Goal: Task Accomplishment & Management: Use online tool/utility

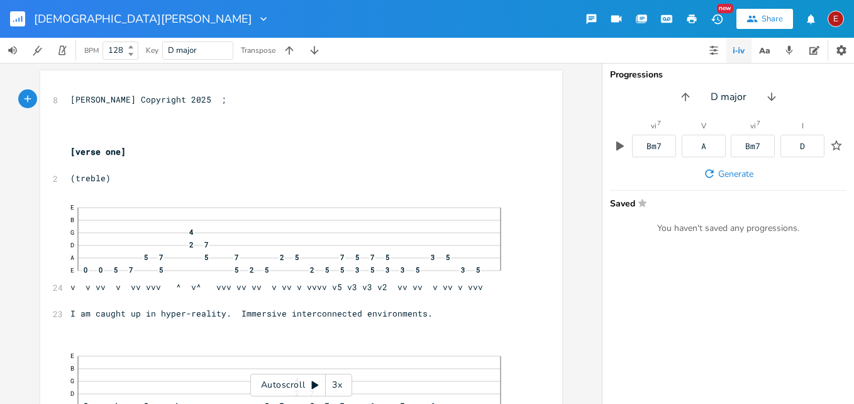
click at [337, 382] on div "3x" at bounding box center [337, 385] width 23 height 23
click at [337, 382] on div "4x" at bounding box center [337, 385] width 23 height 23
click at [314, 385] on icon at bounding box center [315, 385] width 7 height 8
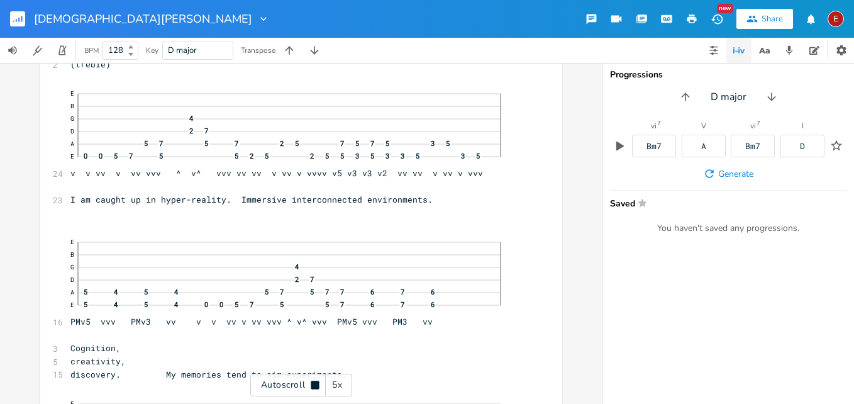
click at [314, 385] on icon at bounding box center [315, 384] width 8 height 8
click at [314, 385] on icon at bounding box center [315, 385] width 7 height 8
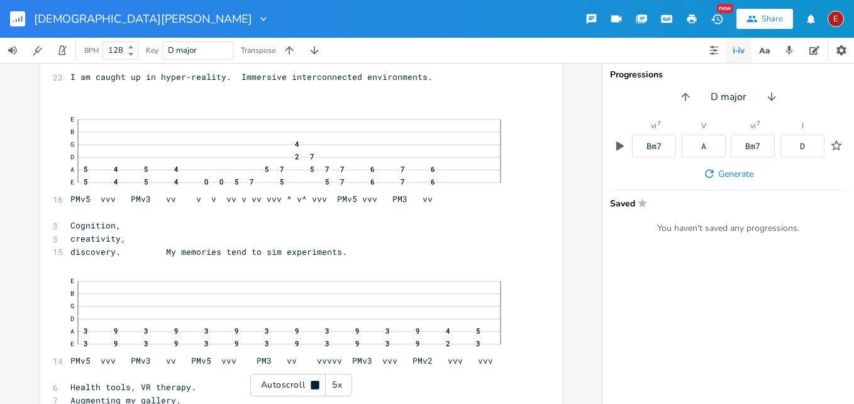
click at [314, 385] on icon at bounding box center [315, 384] width 8 height 8
click at [314, 385] on icon at bounding box center [315, 385] width 7 height 8
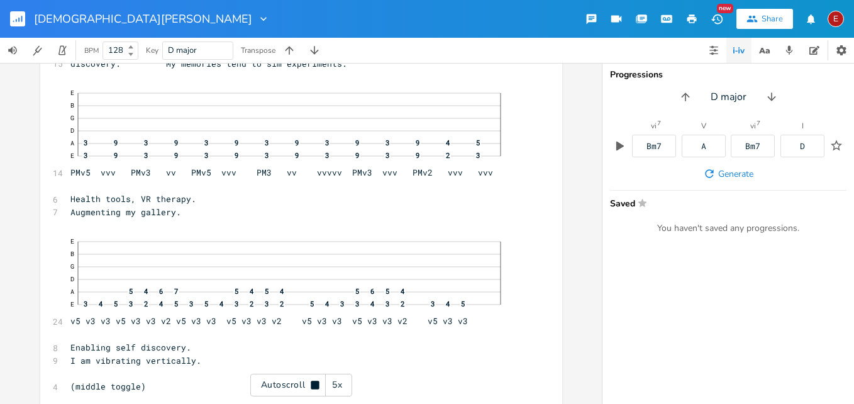
click at [314, 385] on icon at bounding box center [315, 384] width 8 height 8
click at [314, 385] on icon at bounding box center [315, 385] width 7 height 8
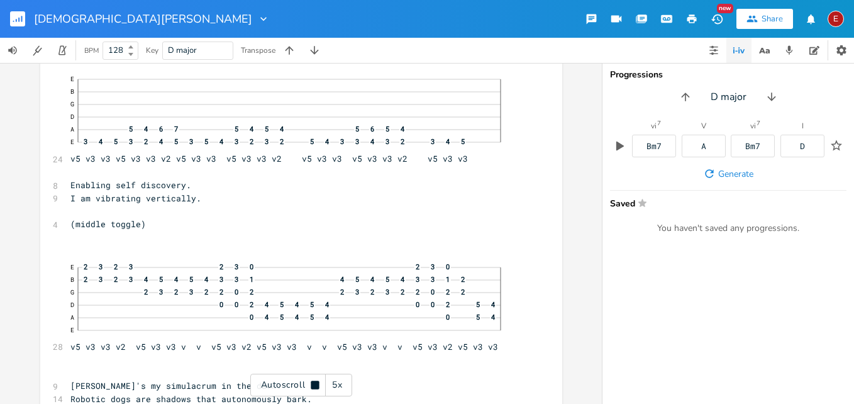
scroll to position [590, 0]
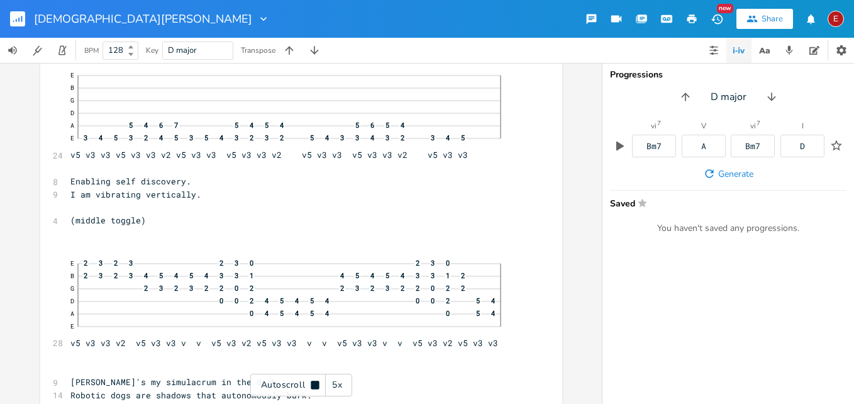
click at [314, 385] on icon at bounding box center [315, 384] width 8 height 8
click at [314, 385] on icon at bounding box center [315, 385] width 7 height 8
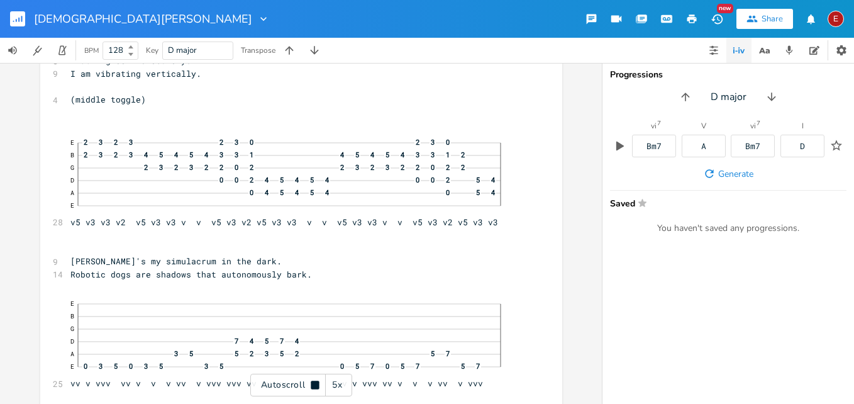
click at [314, 385] on icon at bounding box center [315, 384] width 8 height 8
click at [314, 385] on icon at bounding box center [315, 385] width 7 height 8
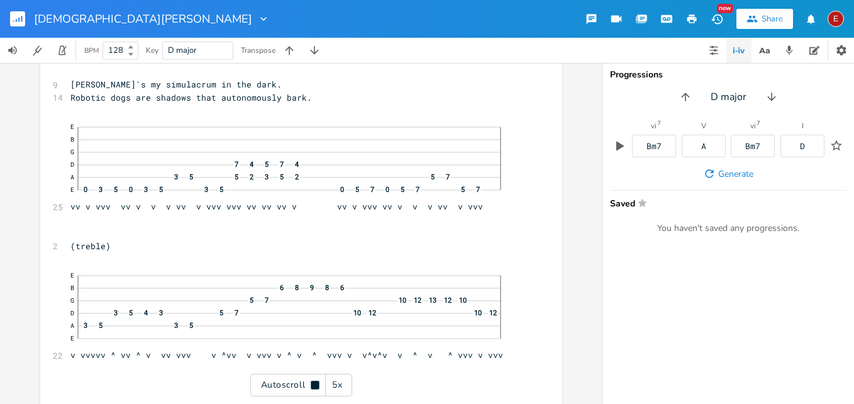
click at [314, 385] on icon at bounding box center [315, 384] width 8 height 8
click at [314, 385] on icon at bounding box center [315, 385] width 7 height 8
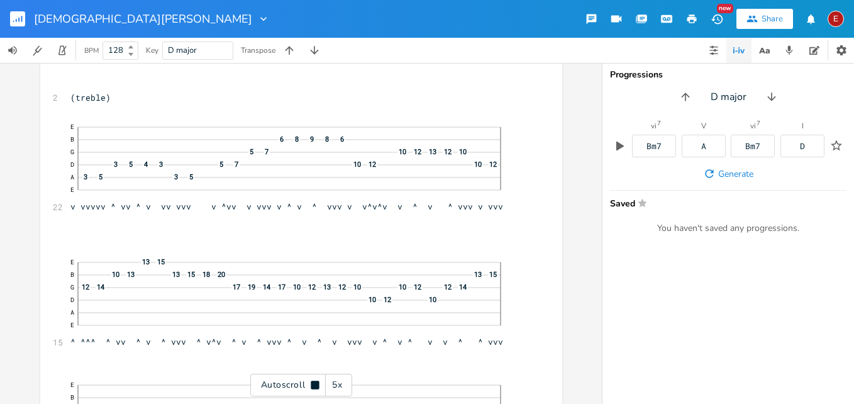
click at [314, 385] on icon at bounding box center [315, 384] width 8 height 8
click at [314, 385] on icon at bounding box center [315, 385] width 7 height 8
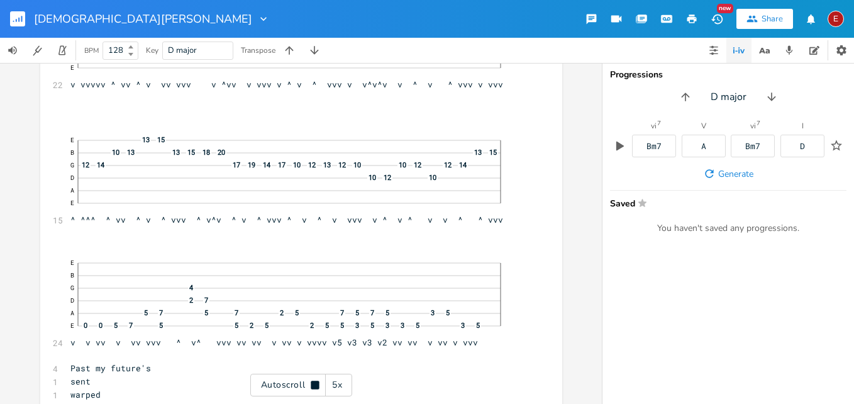
click at [314, 385] on icon at bounding box center [315, 384] width 8 height 8
click at [314, 385] on icon at bounding box center [315, 385] width 7 height 8
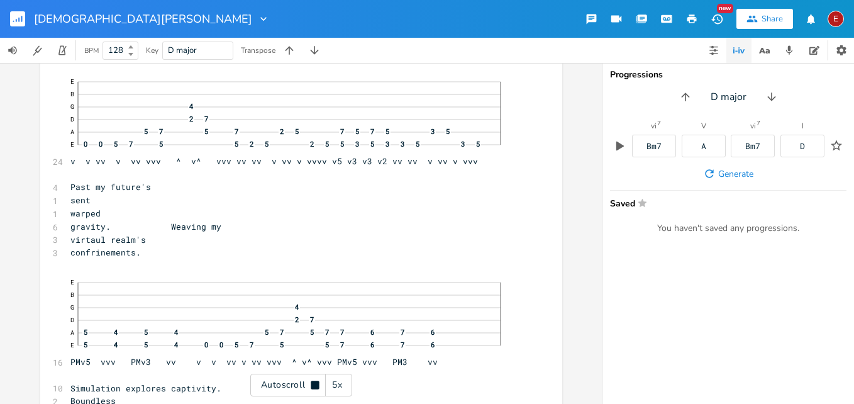
click at [314, 385] on icon at bounding box center [315, 384] width 8 height 8
click at [314, 385] on icon at bounding box center [315, 385] width 7 height 8
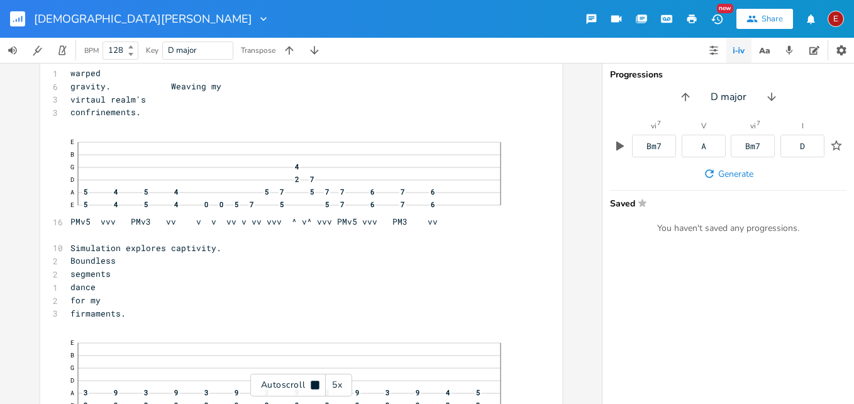
scroll to position [1484, 0]
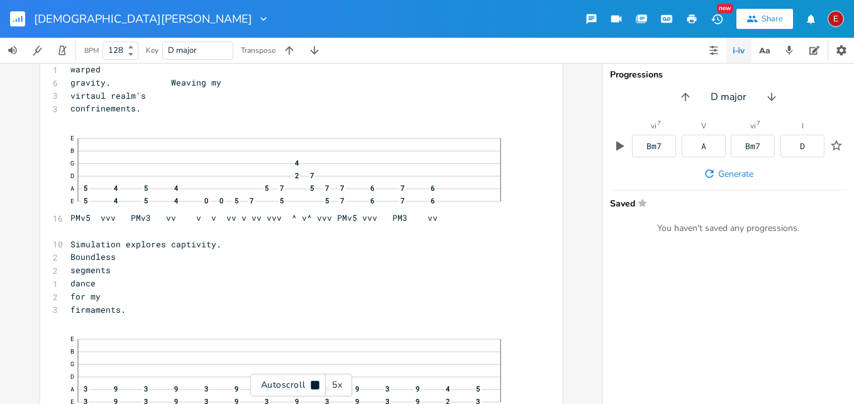
click at [314, 385] on icon at bounding box center [315, 384] width 8 height 8
click at [314, 385] on icon at bounding box center [315, 385] width 7 height 8
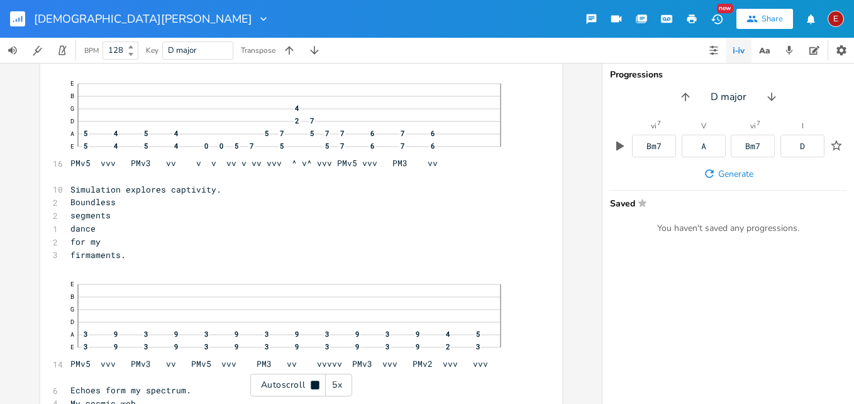
click at [314, 385] on icon at bounding box center [315, 384] width 8 height 8
click at [314, 385] on icon at bounding box center [315, 385] width 7 height 8
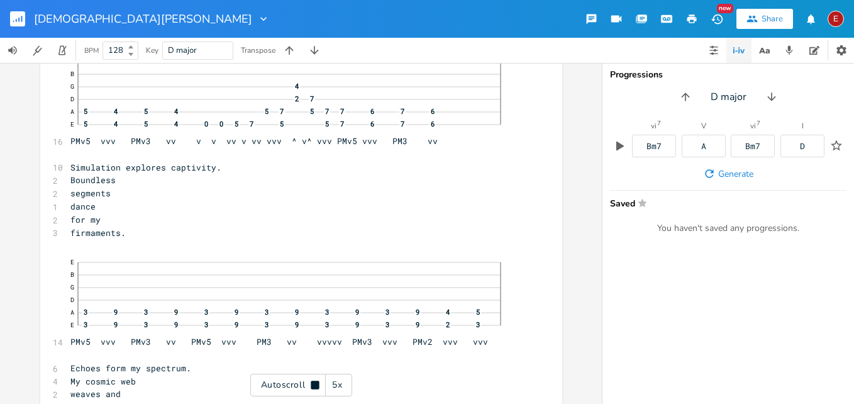
click at [314, 385] on icon at bounding box center [315, 384] width 8 height 8
click at [314, 385] on icon at bounding box center [315, 385] width 7 height 8
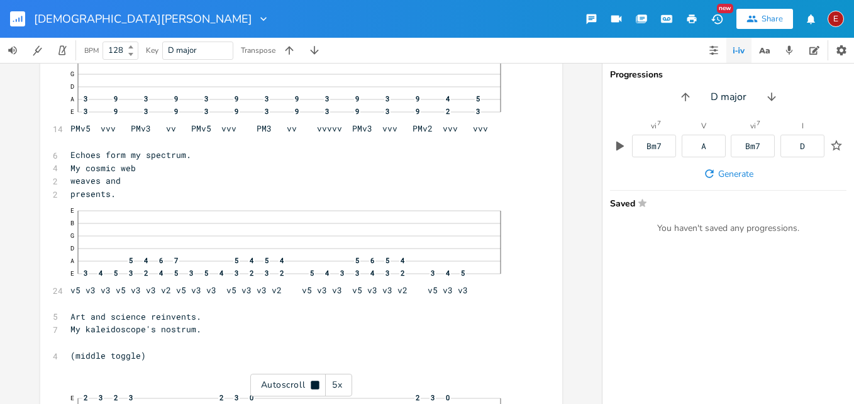
click at [314, 385] on icon at bounding box center [315, 384] width 8 height 8
click at [104, 154] on span "Echoes form my spectrum." at bounding box center [130, 153] width 121 height 11
type textarea "Reflections"
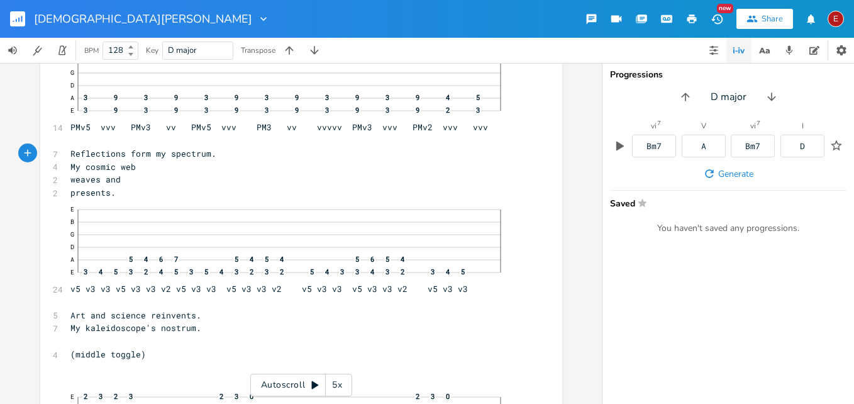
click at [313, 385] on icon at bounding box center [315, 385] width 7 height 8
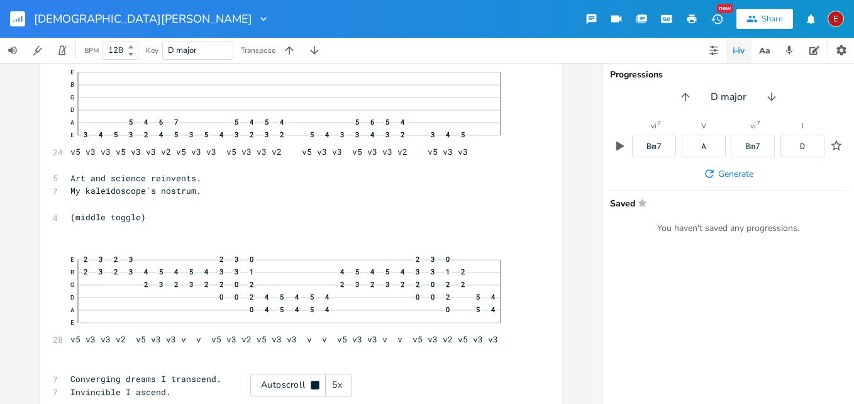
click at [313, 385] on icon at bounding box center [315, 384] width 8 height 8
click at [313, 385] on icon at bounding box center [315, 385] width 7 height 8
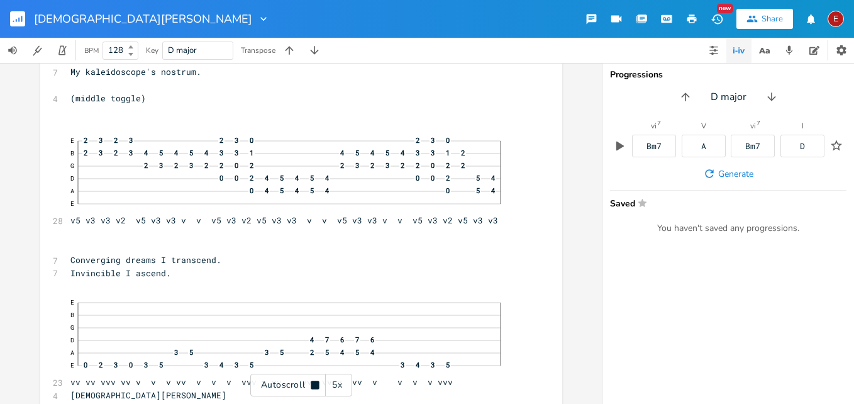
click at [313, 385] on icon at bounding box center [315, 384] width 8 height 8
click at [313, 385] on icon at bounding box center [315, 385] width 7 height 8
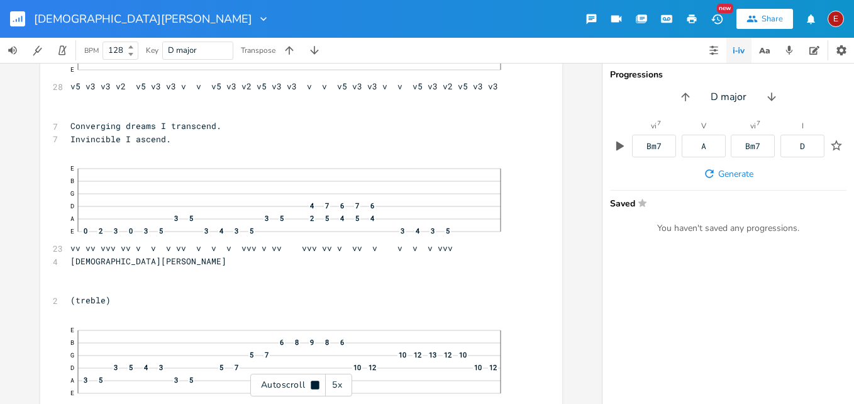
click at [313, 385] on icon at bounding box center [315, 384] width 8 height 8
click at [313, 385] on icon at bounding box center [315, 385] width 7 height 8
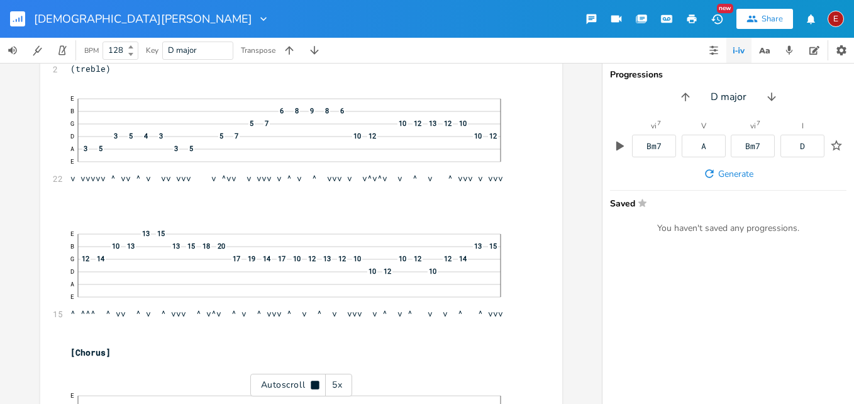
click at [313, 385] on icon at bounding box center [315, 384] width 8 height 8
click at [313, 385] on icon at bounding box center [315, 385] width 7 height 8
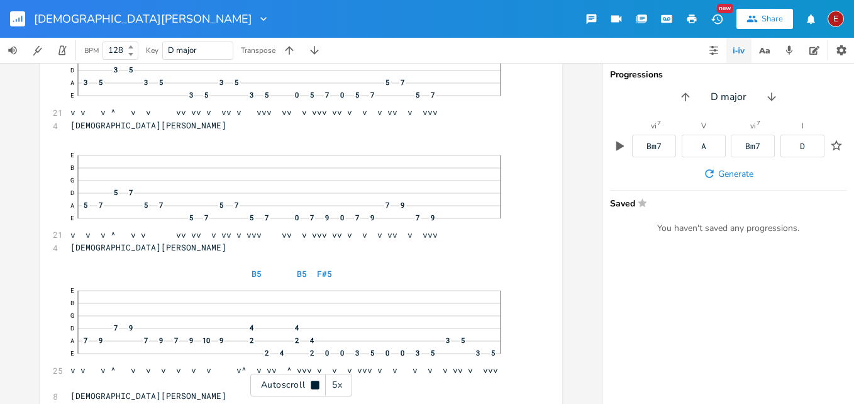
click at [318, 389] on icon at bounding box center [315, 385] width 10 height 10
click at [316, 382] on icon at bounding box center [315, 385] width 10 height 10
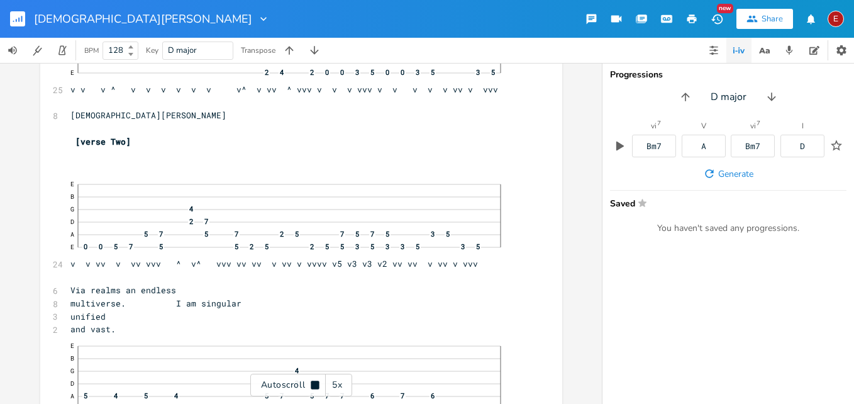
click at [316, 382] on icon at bounding box center [315, 384] width 8 height 8
click at [316, 382] on icon at bounding box center [315, 385] width 10 height 10
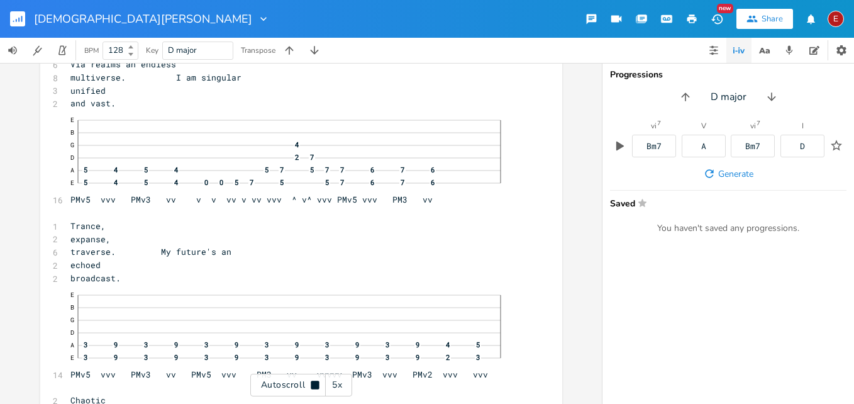
click at [316, 382] on icon at bounding box center [315, 384] width 8 height 8
click at [316, 382] on icon at bounding box center [315, 385] width 10 height 10
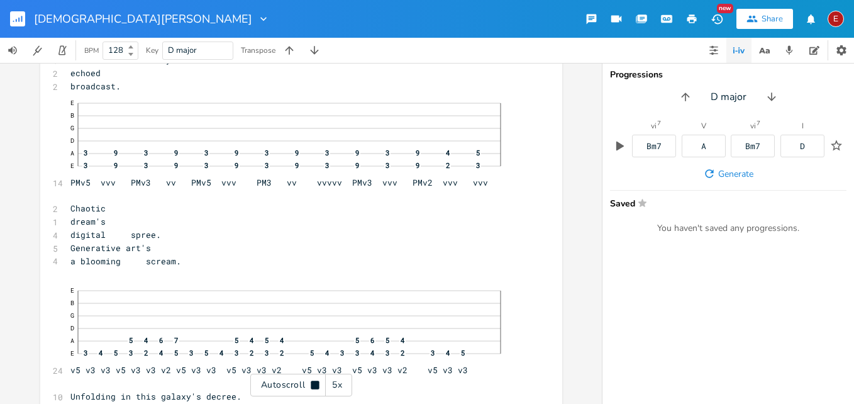
scroll to position [3581, 0]
click at [316, 382] on icon at bounding box center [315, 384] width 8 height 8
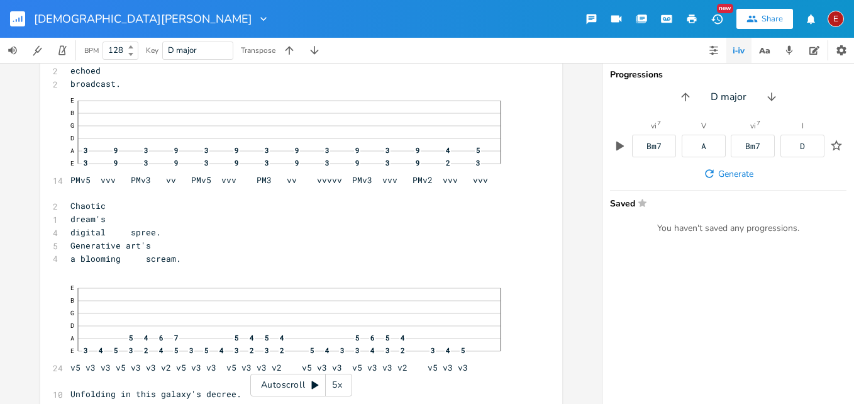
click at [316, 382] on icon at bounding box center [315, 385] width 10 height 10
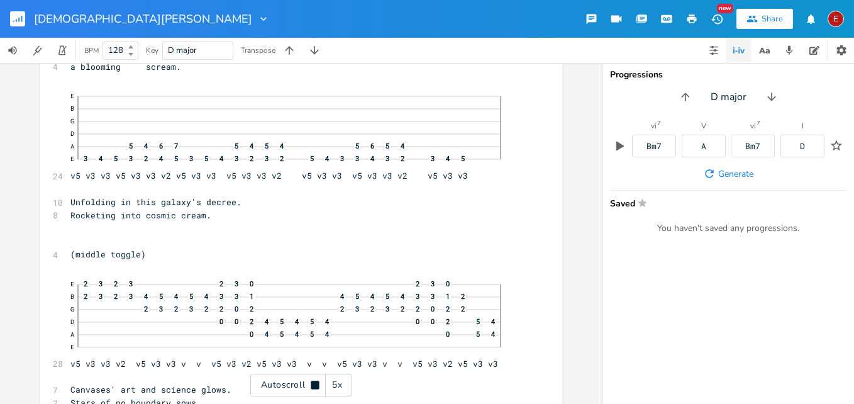
click at [316, 382] on icon at bounding box center [315, 384] width 8 height 8
click at [316, 382] on icon at bounding box center [315, 385] width 10 height 10
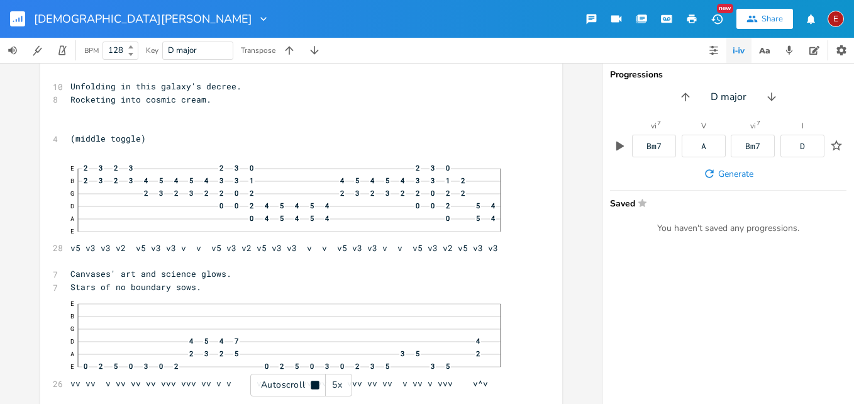
click at [316, 382] on icon at bounding box center [315, 384] width 8 height 8
click at [316, 382] on icon at bounding box center [315, 385] width 10 height 10
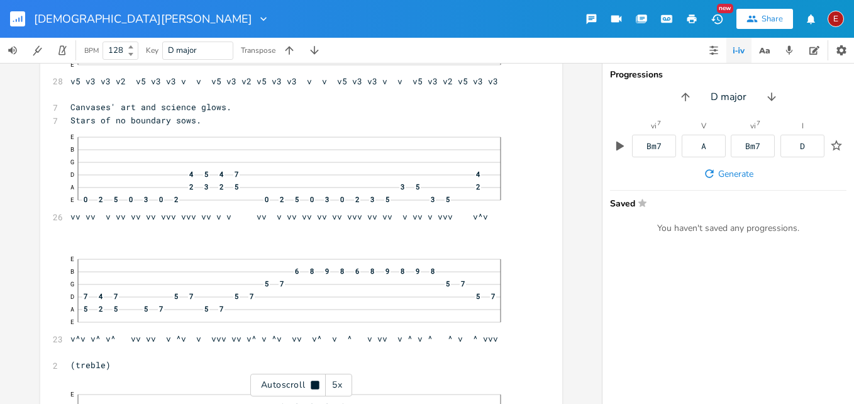
click at [314, 382] on icon at bounding box center [315, 384] width 8 height 8
click at [314, 382] on icon at bounding box center [315, 385] width 7 height 8
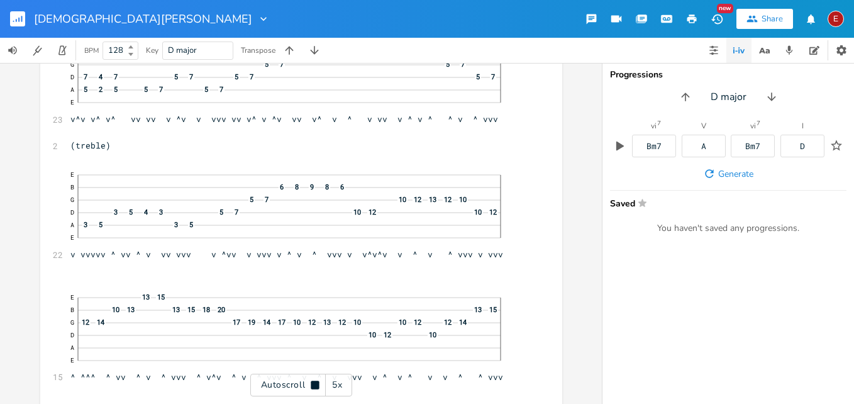
scroll to position [4279, 0]
click at [314, 382] on icon at bounding box center [315, 384] width 8 height 8
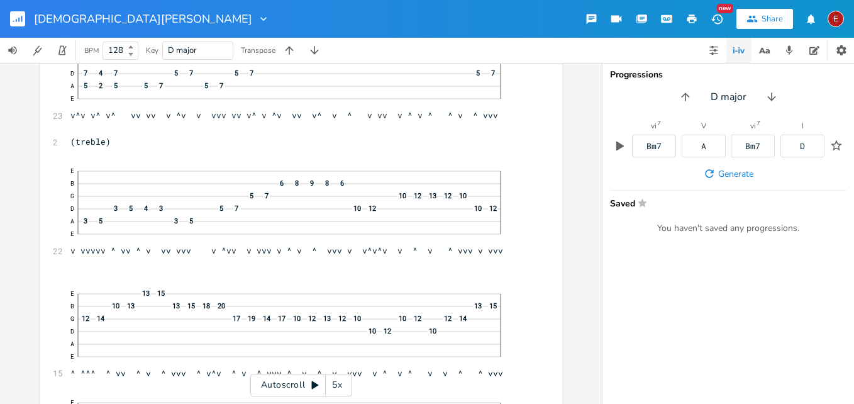
click at [314, 382] on icon at bounding box center [315, 385] width 7 height 8
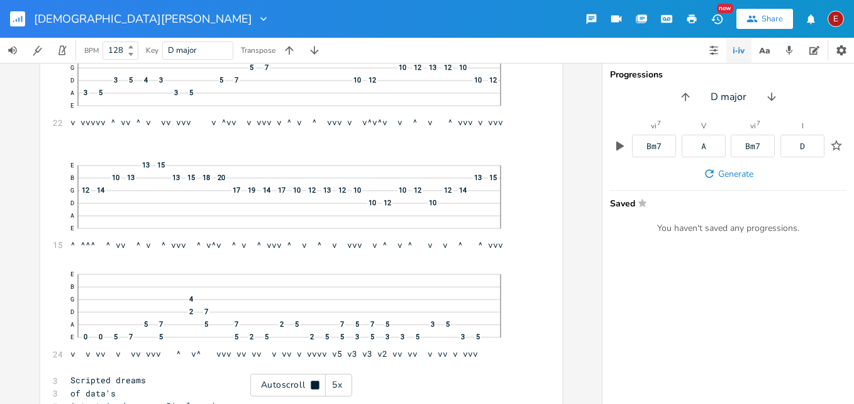
click at [314, 382] on icon at bounding box center [315, 384] width 8 height 8
click at [314, 382] on icon at bounding box center [315, 385] width 7 height 8
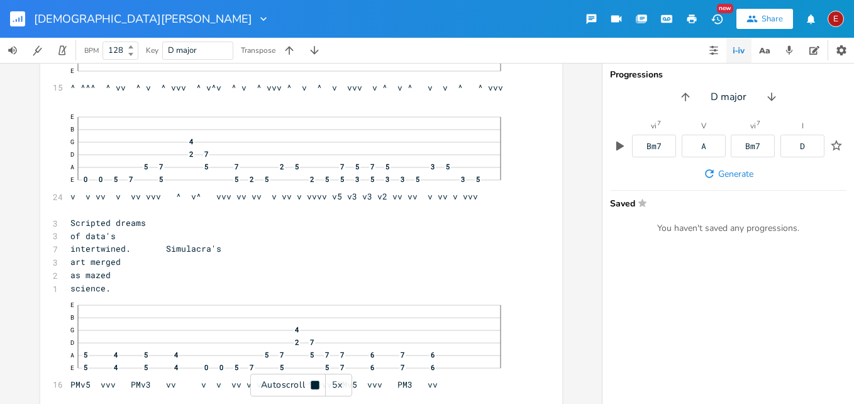
click at [314, 382] on icon at bounding box center [315, 384] width 8 height 8
click at [314, 382] on icon at bounding box center [315, 385] width 7 height 8
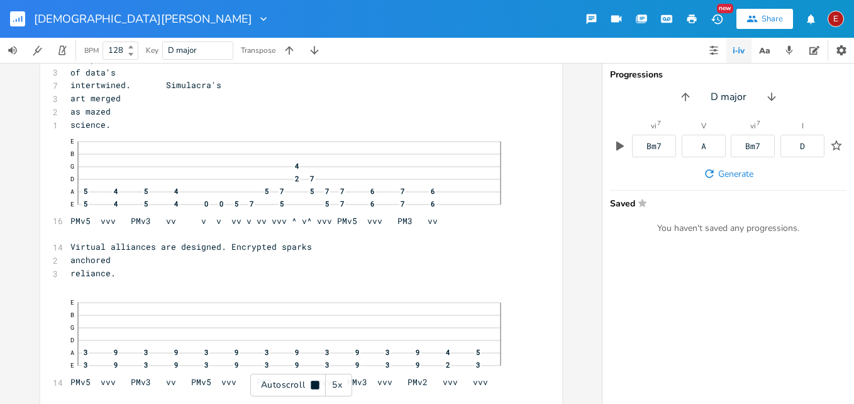
scroll to position [4731, 0]
click at [314, 382] on icon at bounding box center [315, 384] width 8 height 8
click at [314, 382] on icon at bounding box center [315, 385] width 7 height 8
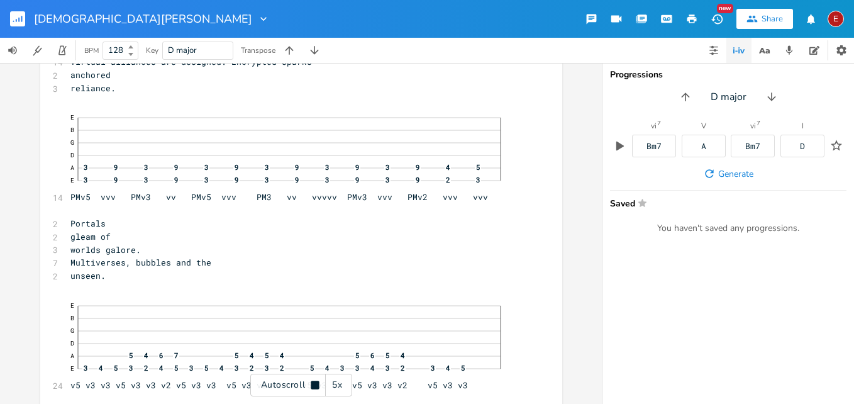
click at [314, 382] on icon at bounding box center [315, 384] width 8 height 8
click at [314, 382] on icon at bounding box center [315, 385] width 7 height 8
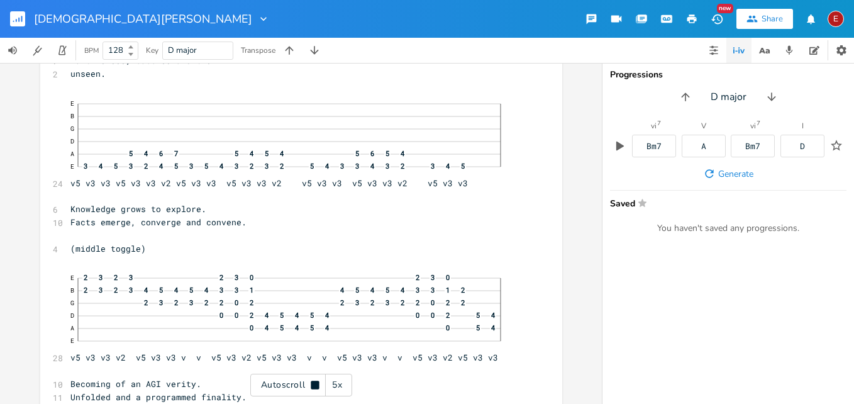
click at [314, 382] on icon at bounding box center [315, 384] width 8 height 8
click at [314, 382] on icon at bounding box center [315, 385] width 7 height 8
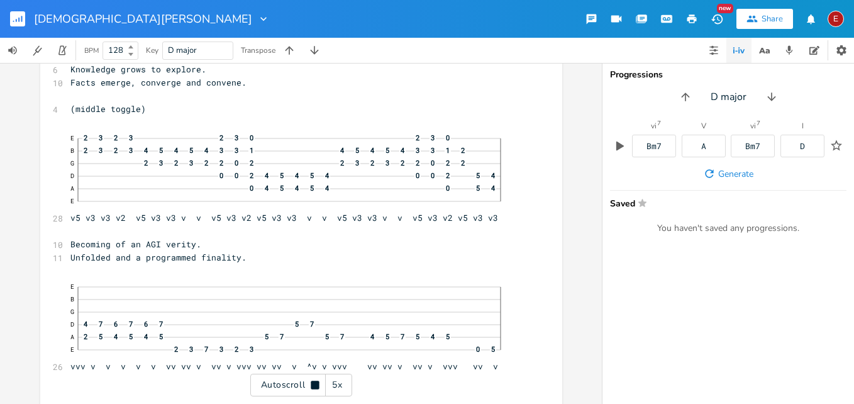
click at [314, 382] on icon at bounding box center [315, 384] width 8 height 8
click at [314, 382] on icon at bounding box center [315, 385] width 7 height 8
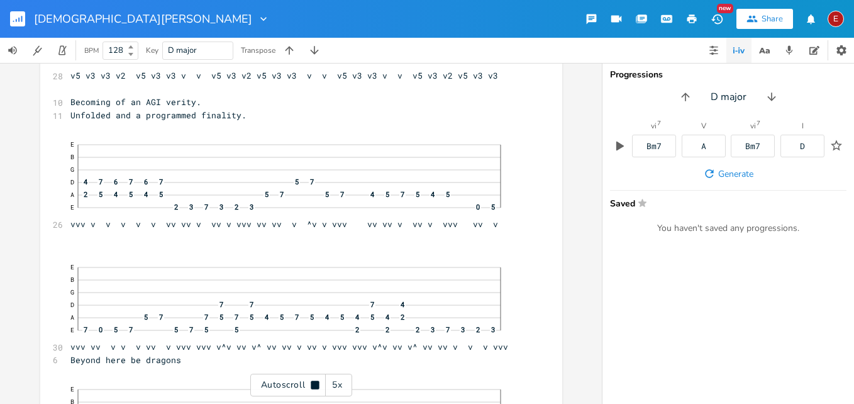
click at [314, 382] on icon at bounding box center [315, 384] width 8 height 8
click at [314, 382] on icon at bounding box center [315, 385] width 7 height 8
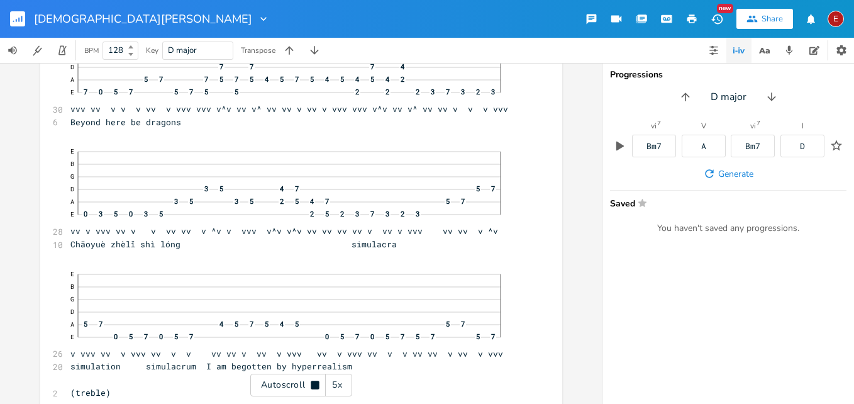
click at [314, 382] on icon at bounding box center [315, 384] width 8 height 8
click at [314, 382] on icon at bounding box center [315, 385] width 7 height 8
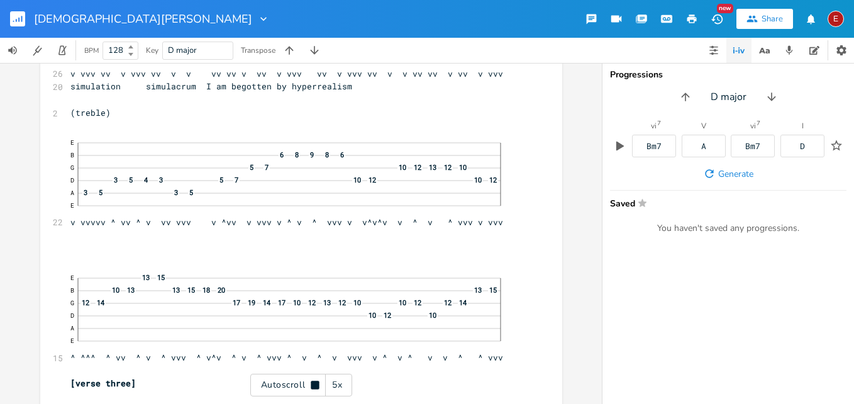
scroll to position [5915, 0]
click at [314, 382] on icon at bounding box center [315, 384] width 8 height 8
click at [314, 382] on icon at bounding box center [315, 385] width 7 height 8
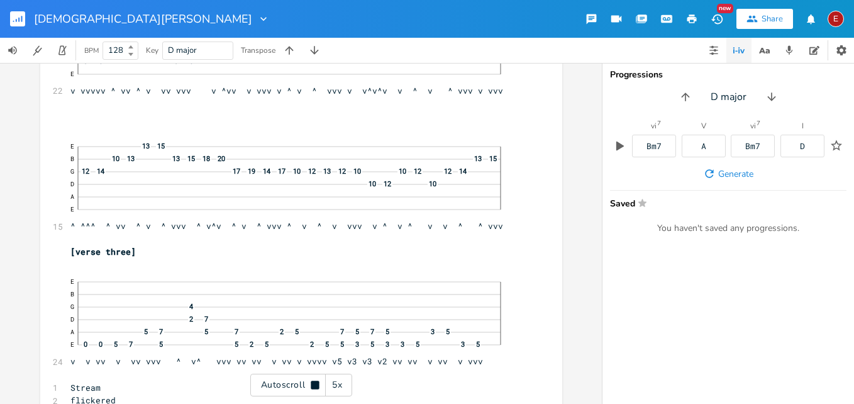
scroll to position [6049, 0]
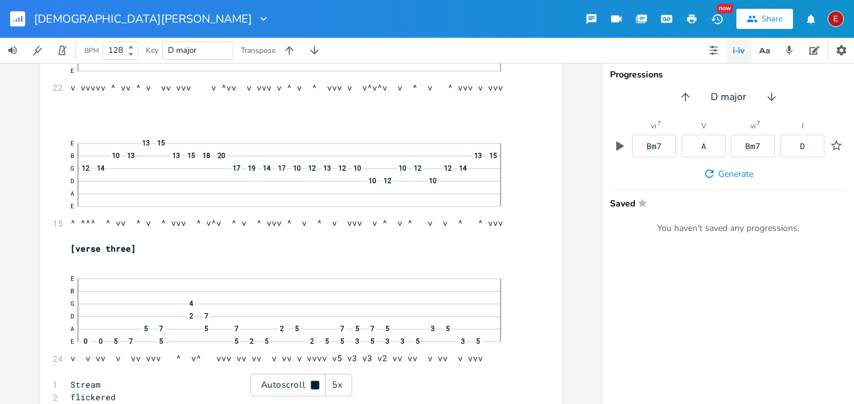
click at [314, 382] on icon at bounding box center [315, 384] width 8 height 8
click at [314, 382] on icon at bounding box center [315, 385] width 7 height 8
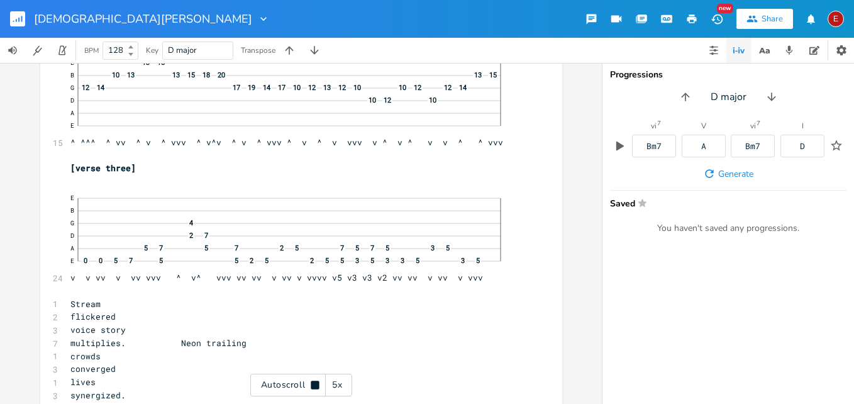
click at [314, 382] on icon at bounding box center [315, 384] width 8 height 8
click at [314, 382] on icon at bounding box center [315, 385] width 7 height 8
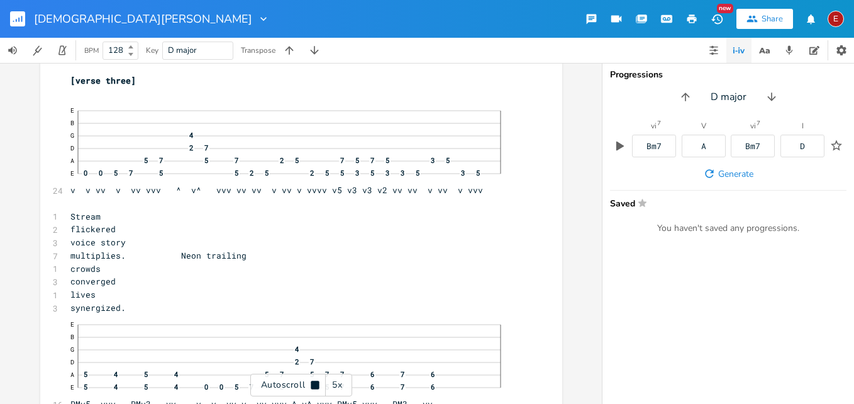
click at [314, 382] on icon at bounding box center [315, 384] width 8 height 8
click at [96, 297] on span "lives" at bounding box center [82, 293] width 25 height 11
type textarea "lives"
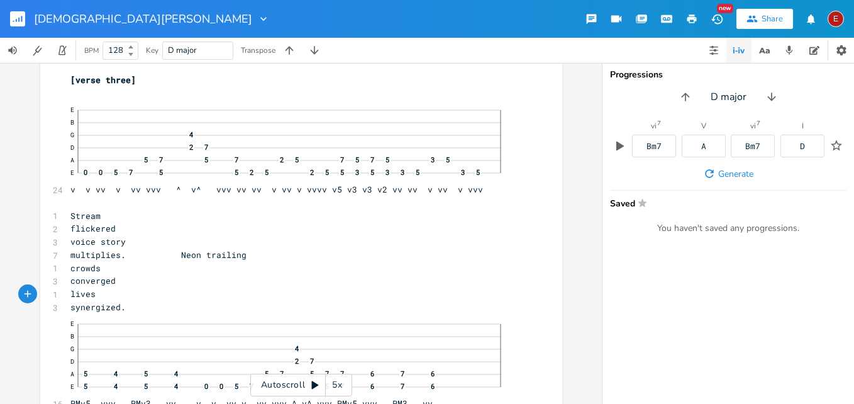
click at [310, 384] on icon at bounding box center [315, 385] width 10 height 10
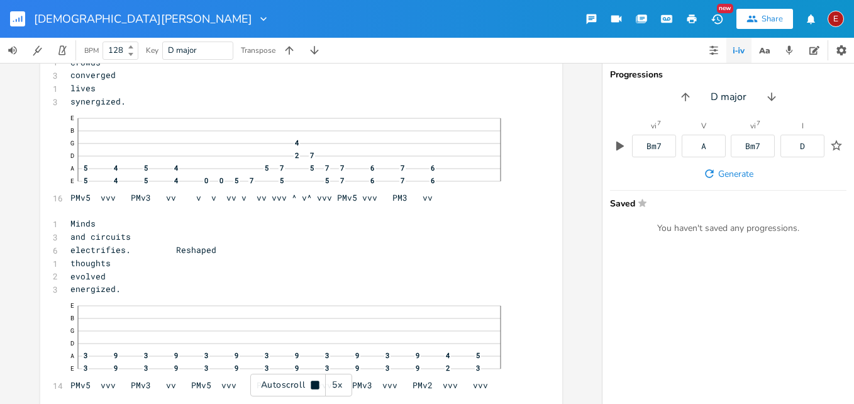
scroll to position [6425, 0]
click at [310, 384] on icon at bounding box center [315, 385] width 10 height 10
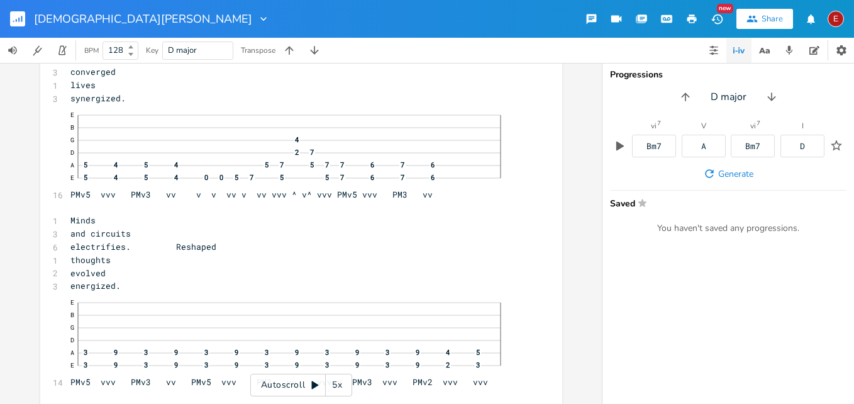
click at [310, 384] on icon at bounding box center [315, 385] width 10 height 10
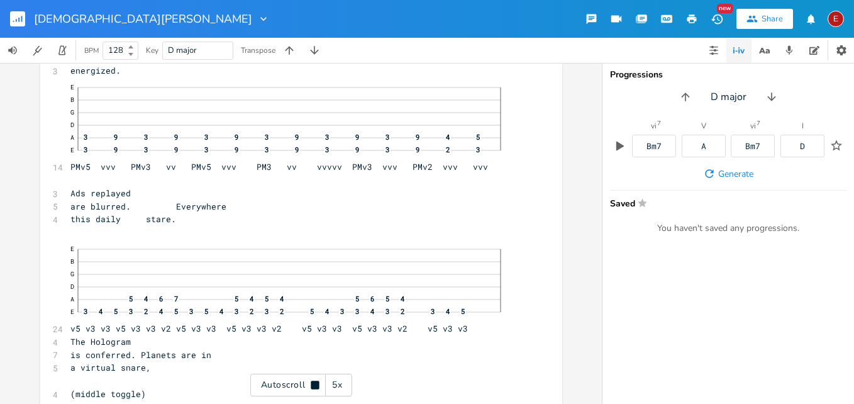
click at [310, 384] on icon at bounding box center [315, 385] width 10 height 10
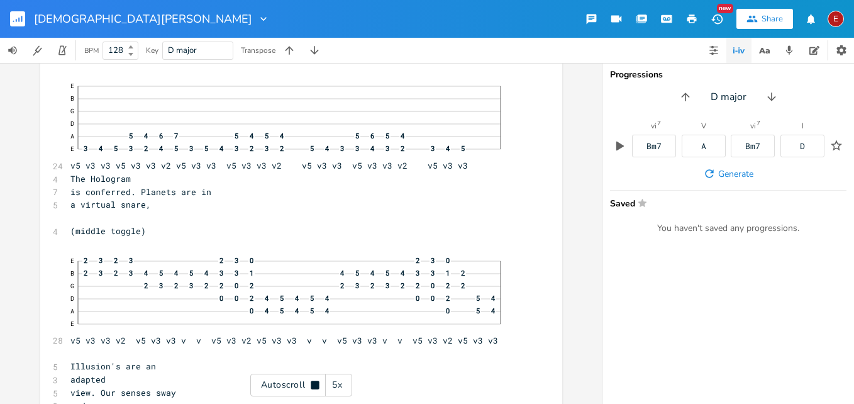
click at [310, 384] on icon at bounding box center [315, 385] width 10 height 10
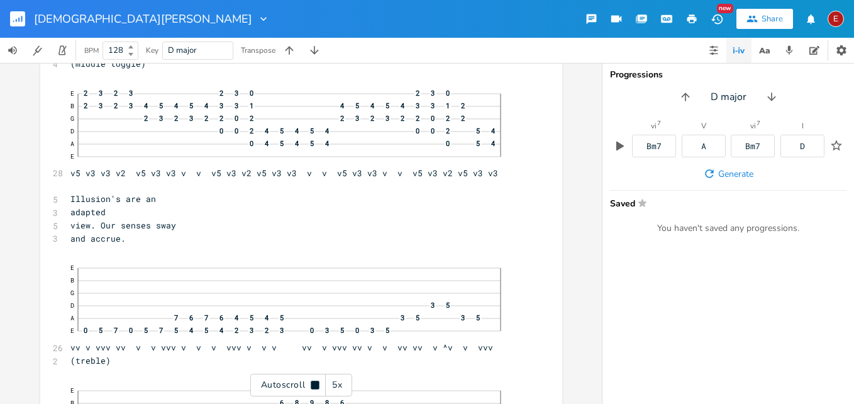
scroll to position [6972, 0]
click at [310, 384] on icon at bounding box center [315, 385] width 10 height 10
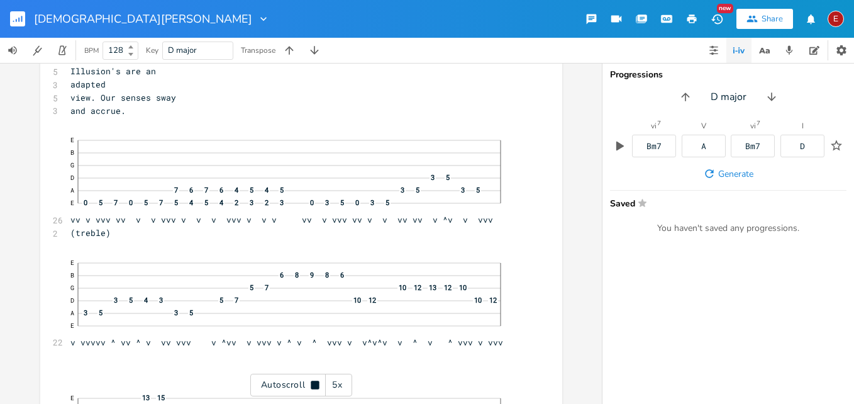
click at [310, 384] on icon at bounding box center [315, 385] width 10 height 10
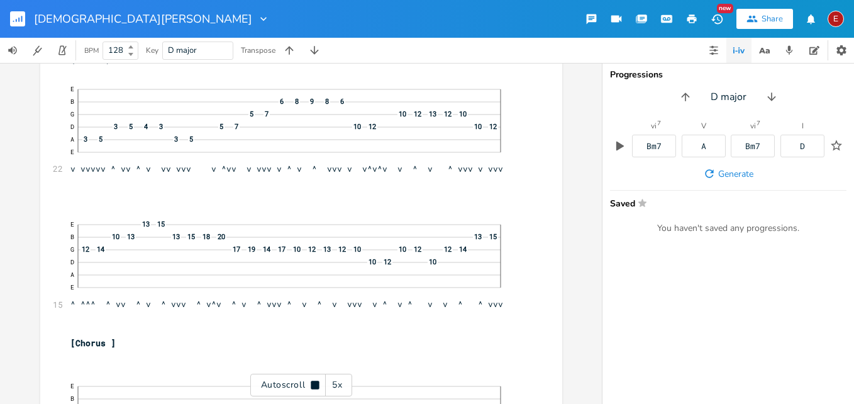
click at [310, 384] on icon at bounding box center [315, 385] width 10 height 10
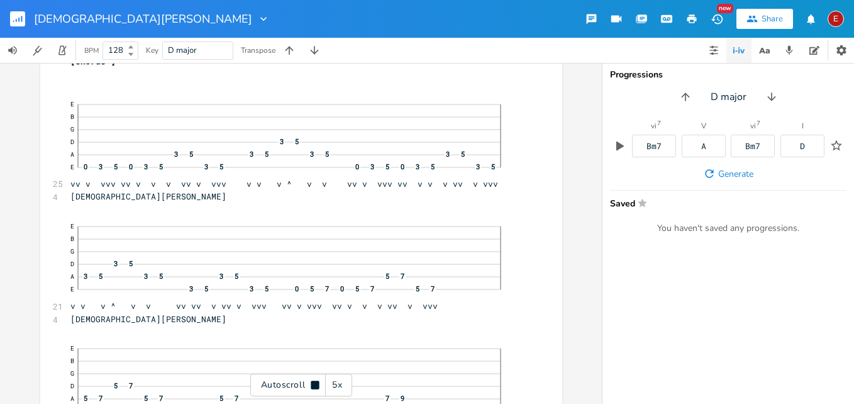
click at [310, 384] on icon at bounding box center [315, 385] width 10 height 10
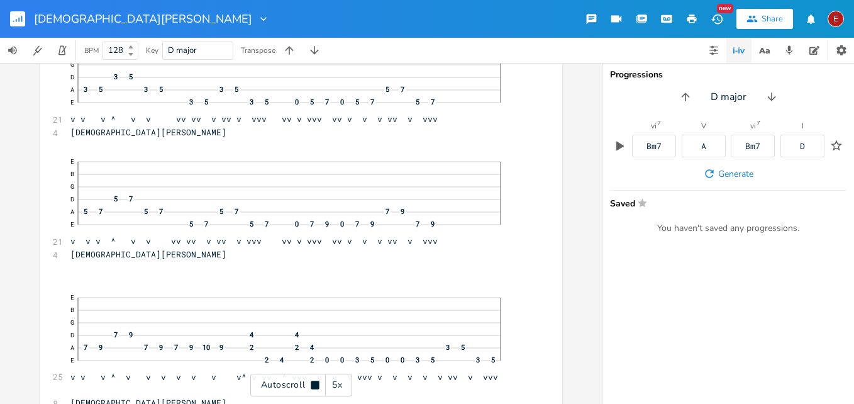
click at [310, 384] on icon at bounding box center [315, 385] width 10 height 10
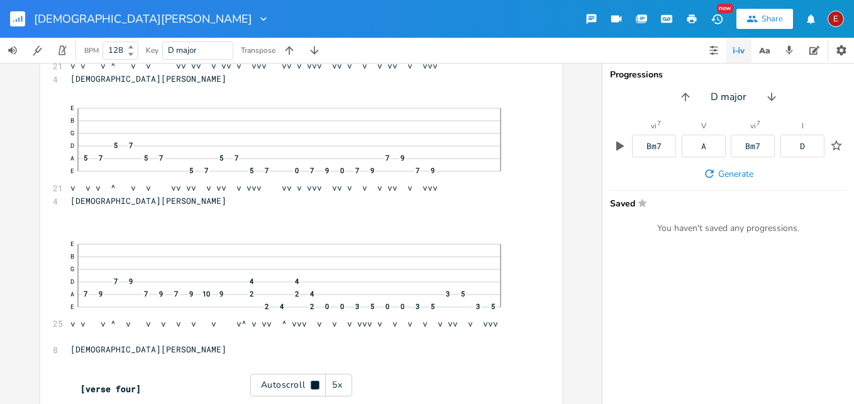
click at [310, 384] on icon at bounding box center [315, 385] width 10 height 10
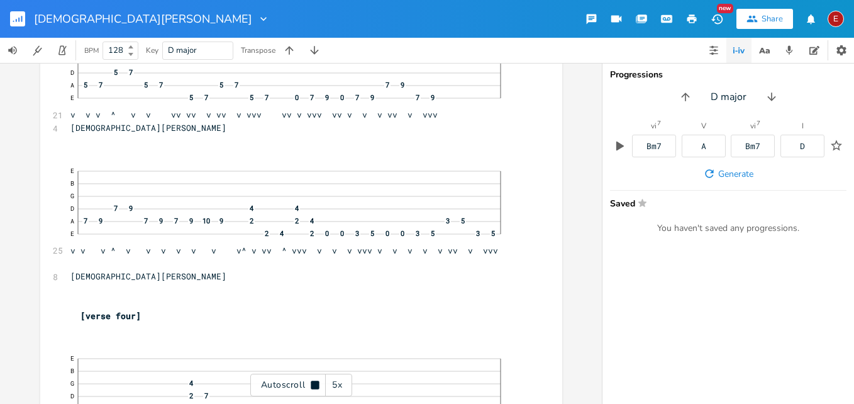
click at [310, 384] on icon at bounding box center [315, 385] width 10 height 10
click at [837, 24] on div "E" at bounding box center [836, 19] width 16 height 16
click at [778, 106] on span "Sign Out" at bounding box center [771, 108] width 30 height 8
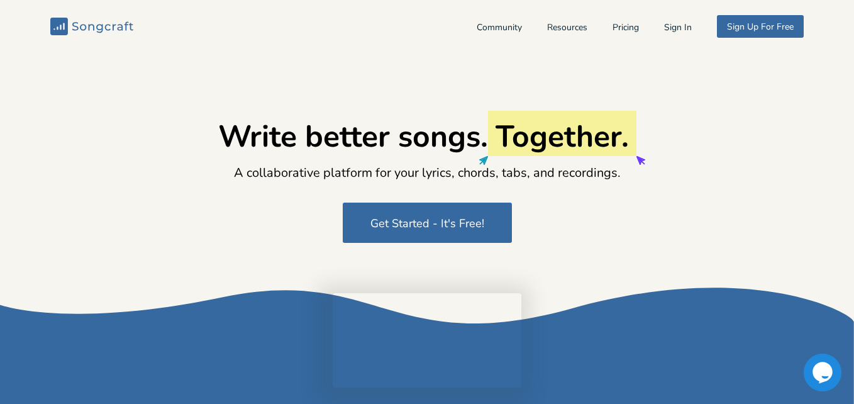
type input "[EMAIL_ADDRESS][DOMAIN_NAME]"
